Goal: Task Accomplishment & Management: Manage account settings

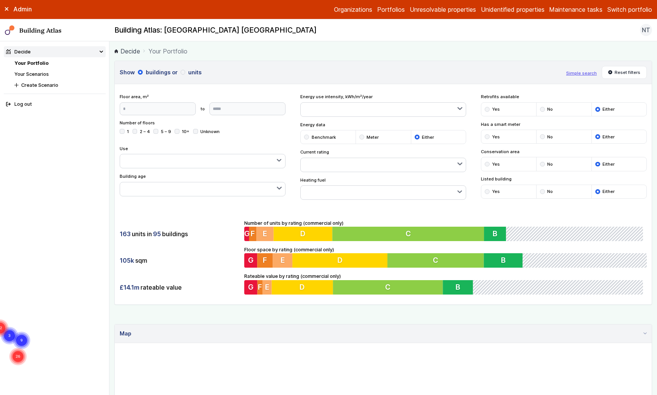
click at [615, 9] on button "Switch portfolio" at bounding box center [630, 9] width 45 height 9
click at [0, 0] on button "EW - Demo portfolio" at bounding box center [0, 0] width 0 height 0
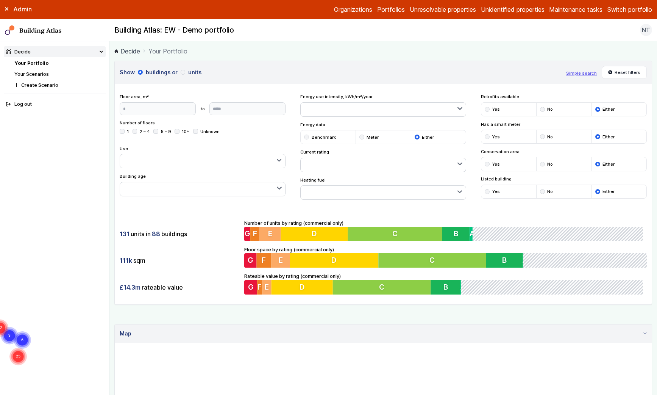
click at [356, 9] on link "Organizations" at bounding box center [353, 9] width 38 height 9
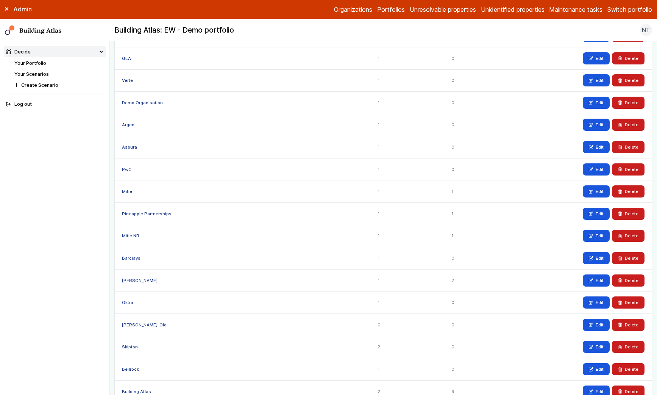
scroll to position [298, 0]
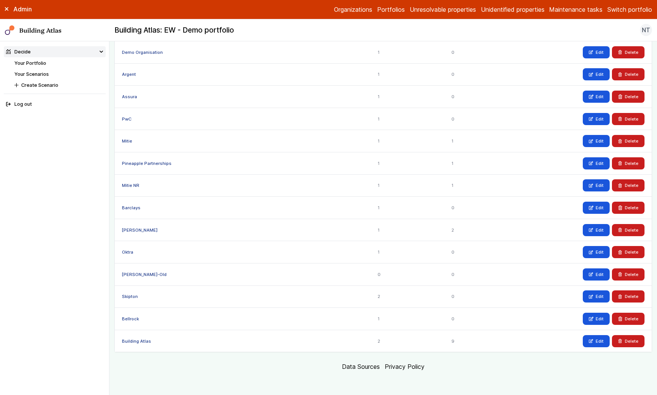
click at [135, 230] on link "[PERSON_NAME]" at bounding box center [140, 229] width 36 height 5
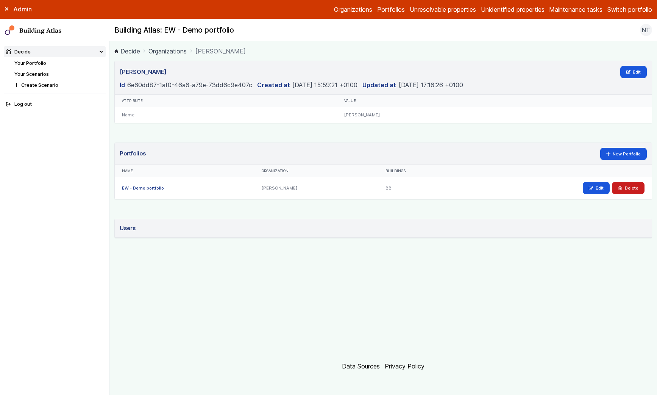
click at [131, 186] on link "EW - Demo portfolio" at bounding box center [143, 187] width 42 height 5
click at [134, 191] on div "EW - Demo portfolio" at bounding box center [185, 188] width 140 height 22
click at [134, 188] on link "EW - Demo portfolio" at bounding box center [143, 187] width 42 height 5
click at [636, 69] on link "Edit" at bounding box center [633, 72] width 27 height 12
click at [160, 235] on header "Users" at bounding box center [383, 228] width 537 height 19
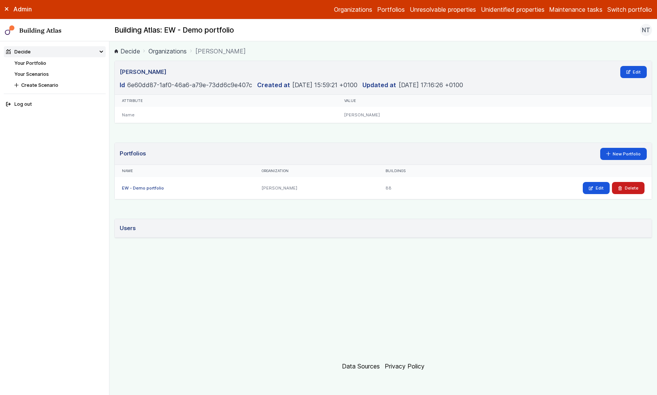
click at [134, 231] on h3 "Users" at bounding box center [128, 228] width 16 height 8
click at [130, 228] on h3 "Users" at bounding box center [128, 228] width 16 height 8
click at [185, 214] on div "[PERSON_NAME] Edit Id 6e60dd87-1af0-46a6-a79e-73dd6c9e407c Created at [DATE] 15…" at bounding box center [383, 206] width 538 height 291
click at [180, 178] on div "EW - Demo portfolio" at bounding box center [185, 188] width 140 height 22
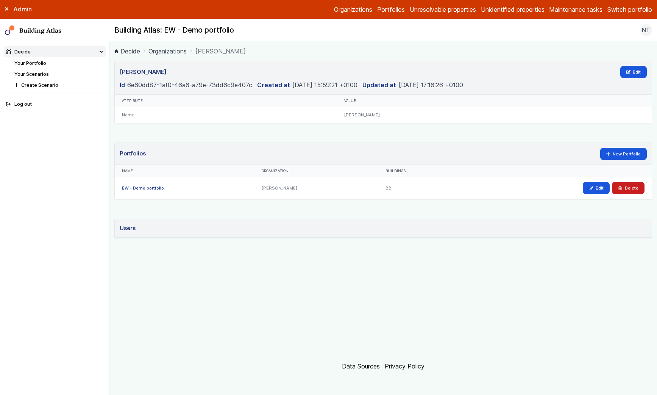
click at [299, 189] on div "[PERSON_NAME]" at bounding box center [317, 188] width 124 height 22
click at [145, 188] on link "EW - Demo portfolio" at bounding box center [143, 187] width 42 height 5
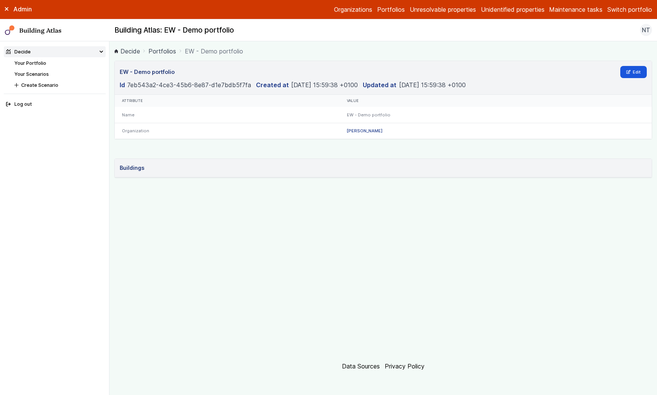
click at [36, 62] on link "Your Portfolio" at bounding box center [30, 63] width 32 height 6
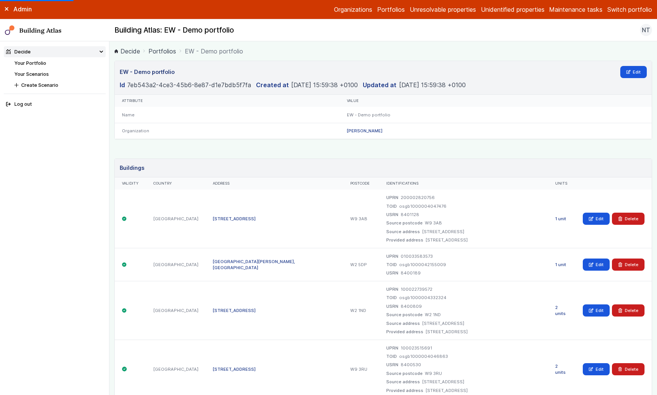
scroll to position [6, 0]
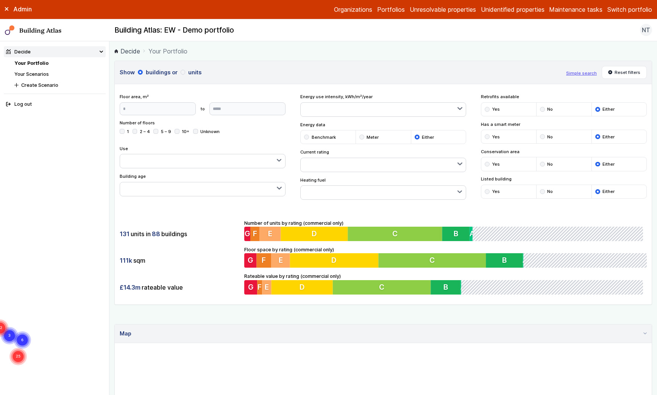
click at [639, 9] on button "Switch portfolio" at bounding box center [630, 9] width 45 height 9
click at [638, 9] on button "Switch portfolio" at bounding box center [630, 9] width 45 height 9
click at [645, 30] on span "NT" at bounding box center [646, 29] width 8 height 9
click at [0, 0] on button "Log out" at bounding box center [0, 0] width 0 height 0
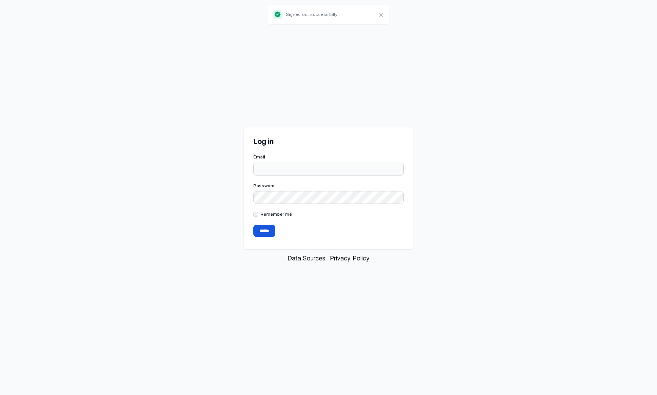
type input "**********"
click at [269, 230] on input "******" at bounding box center [264, 231] width 22 height 12
click at [312, 109] on div "**********" at bounding box center [328, 197] width 657 height 395
click at [262, 228] on input "******" at bounding box center [264, 231] width 22 height 12
